Goal: Navigation & Orientation: Find specific page/section

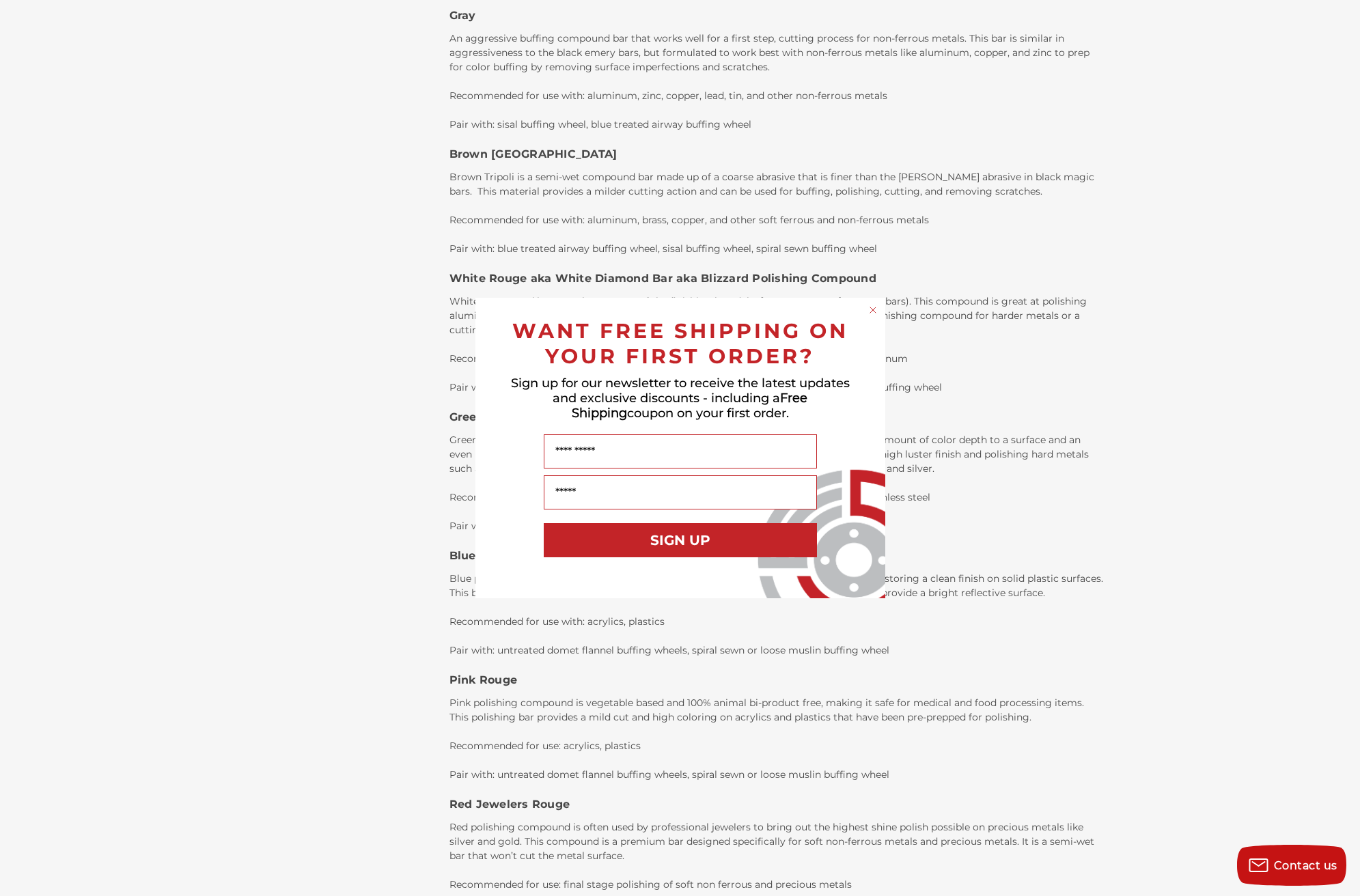
click at [874, 311] on circle "Close dialog" at bounding box center [873, 310] width 13 height 13
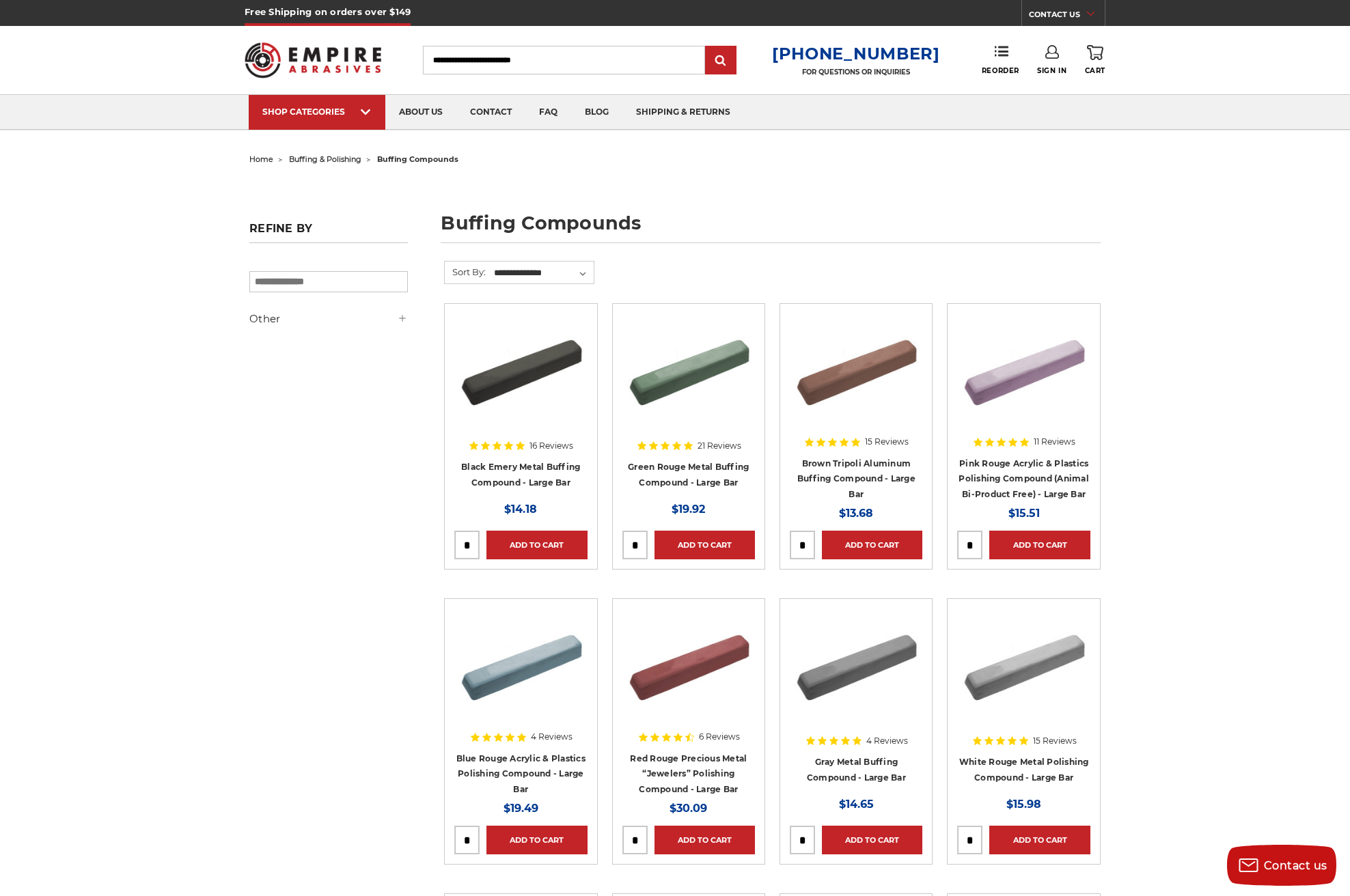
click at [329, 157] on span "buffing & polishing" at bounding box center [324, 160] width 72 height 10
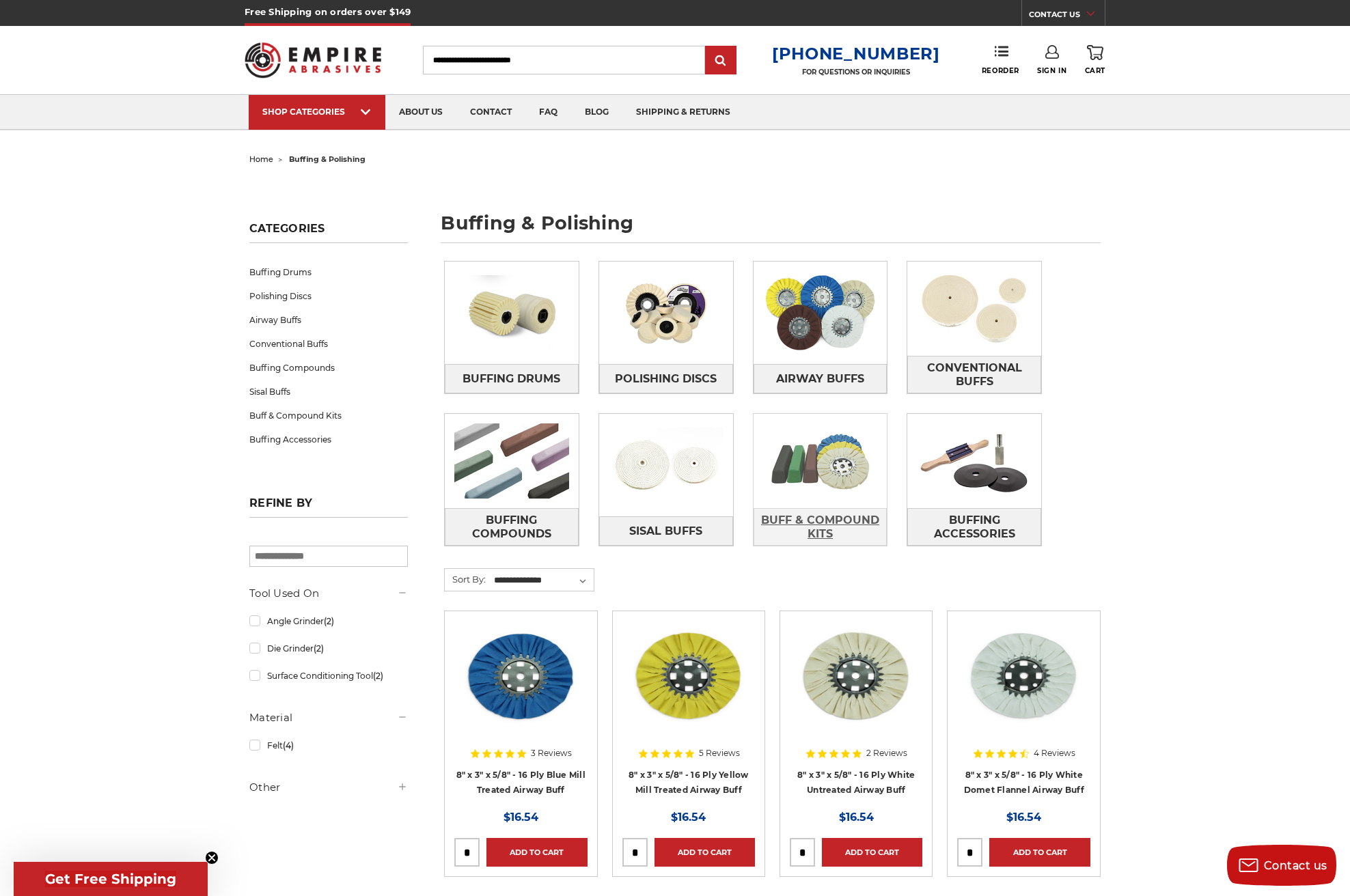
click at [817, 515] on span "Buff & Compound Kits" at bounding box center [820, 527] width 132 height 37
